Goal: Navigation & Orientation: Find specific page/section

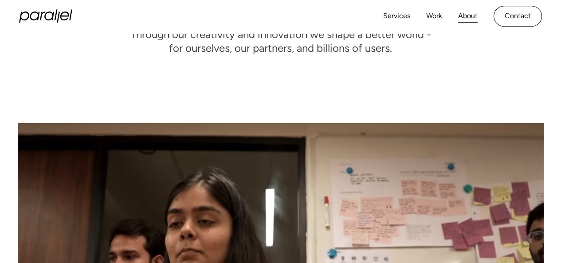
scroll to position [133, 0]
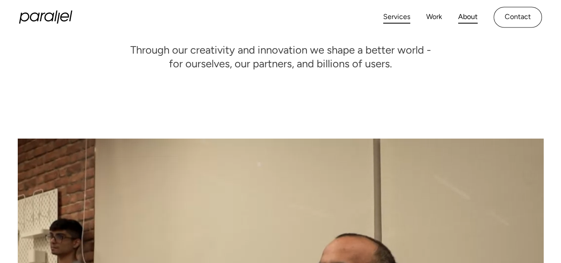
click at [408, 14] on link "Services" at bounding box center [396, 17] width 27 height 13
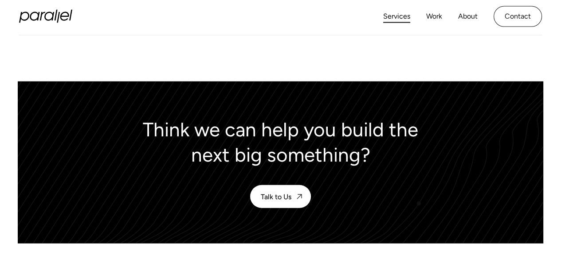
scroll to position [1695, 0]
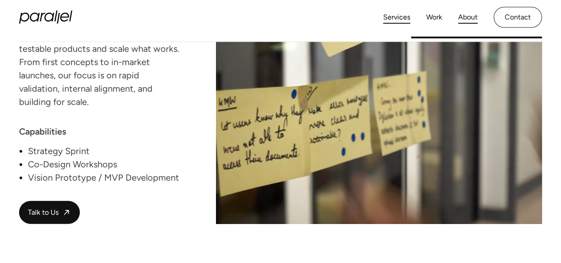
click at [467, 23] on link "About" at bounding box center [467, 17] width 19 height 13
